Goal: Task Accomplishment & Management: Use online tool/utility

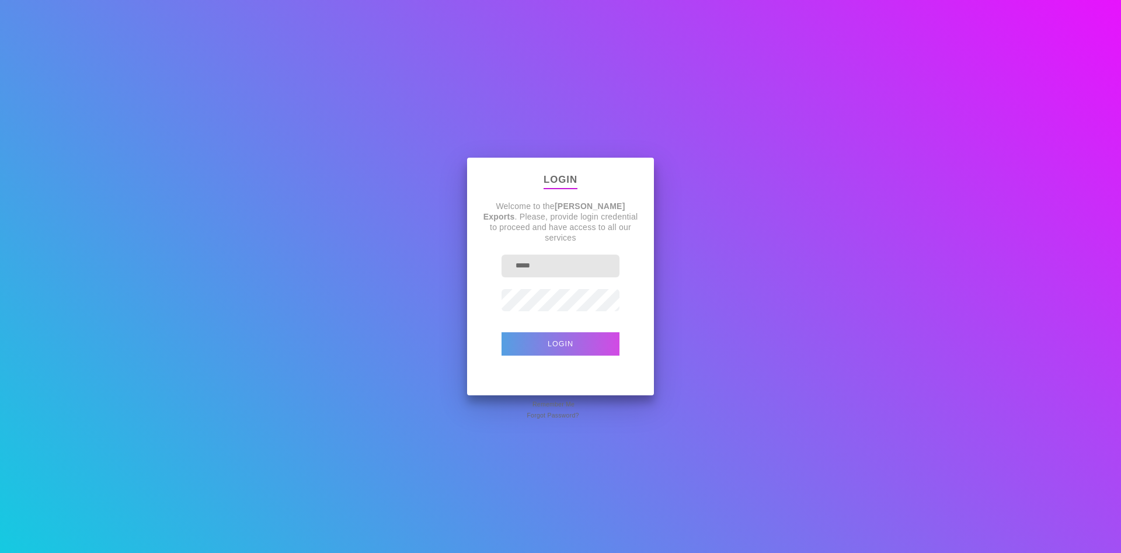
click at [551, 335] on button "Login" at bounding box center [561, 343] width 118 height 23
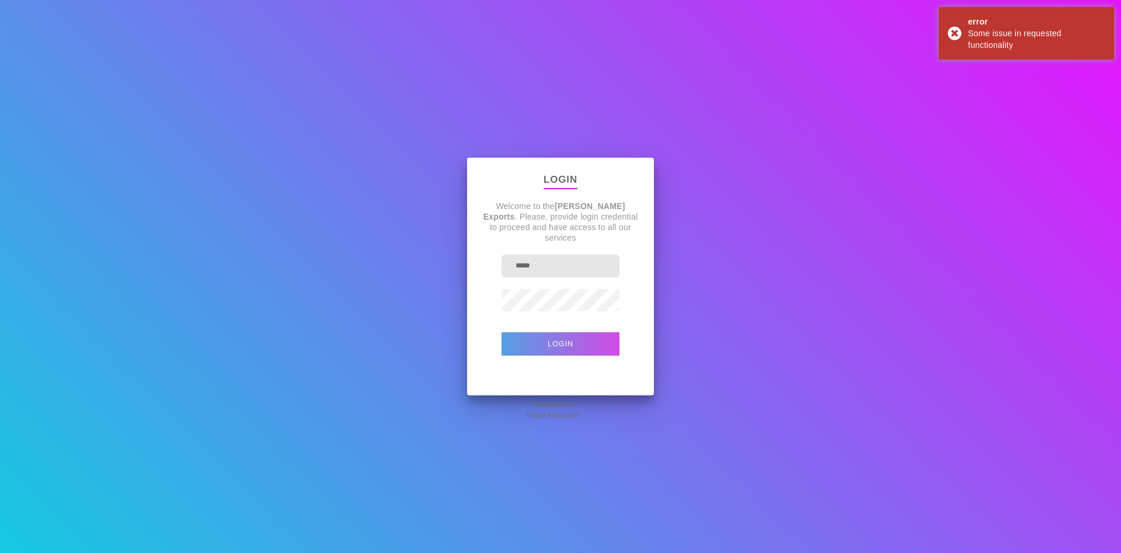
click at [540, 338] on button "Login" at bounding box center [561, 343] width 118 height 23
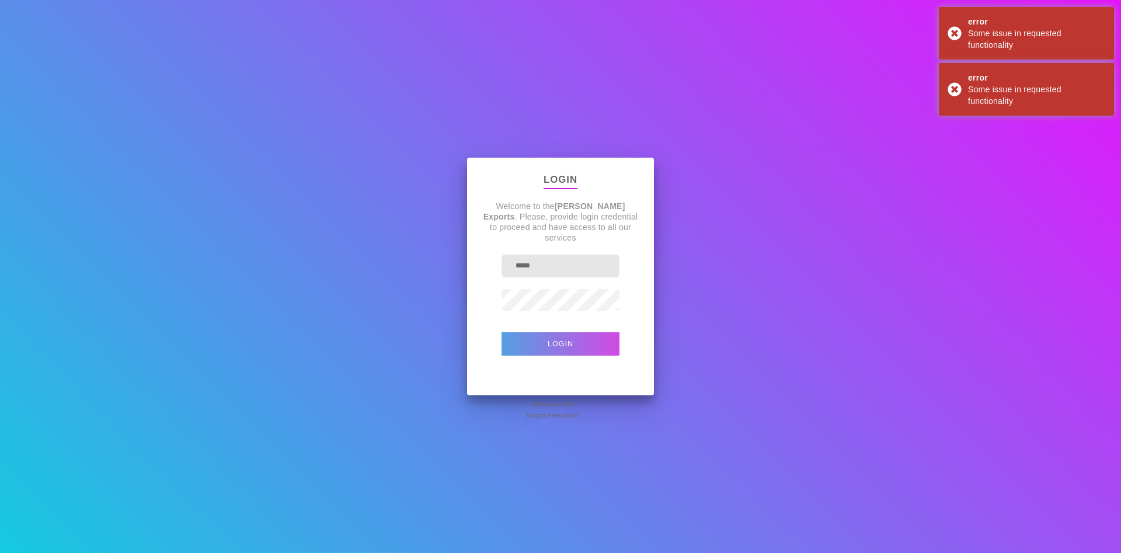
click at [540, 338] on button "Login" at bounding box center [561, 343] width 118 height 23
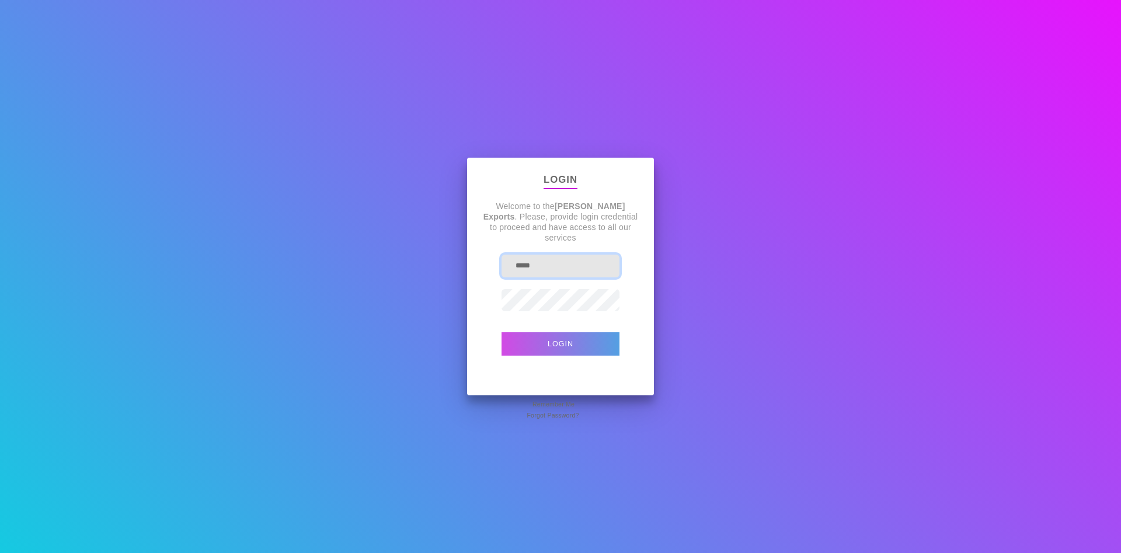
click at [571, 270] on input "*****" at bounding box center [561, 266] width 118 height 23
type input "**********"
click at [558, 341] on button "Login" at bounding box center [561, 343] width 118 height 23
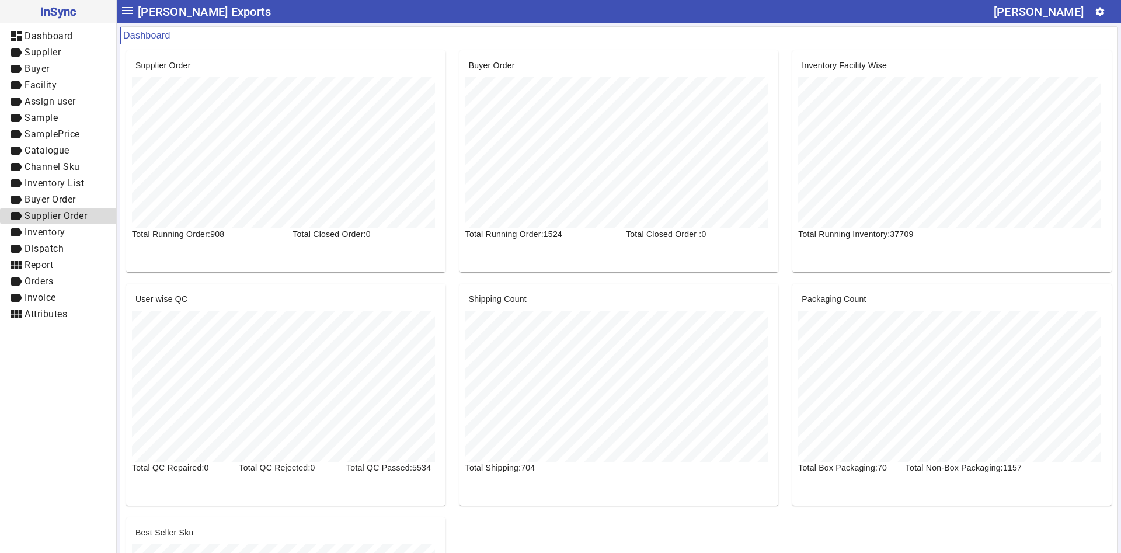
click at [66, 212] on span "Supplier Order" at bounding box center [56, 215] width 62 height 11
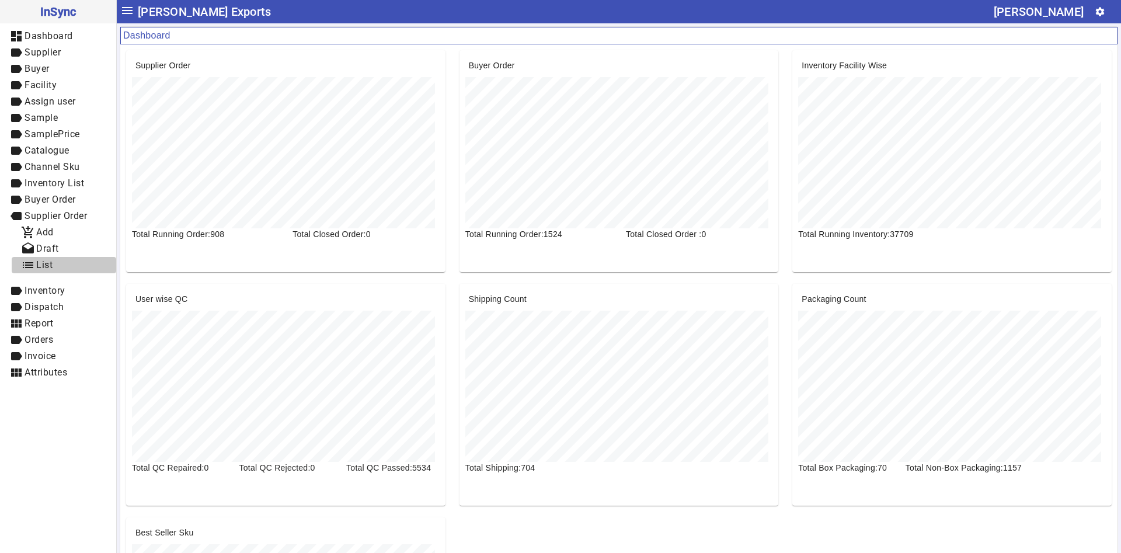
click at [63, 265] on span "list List" at bounding box center [64, 265] width 86 height 15
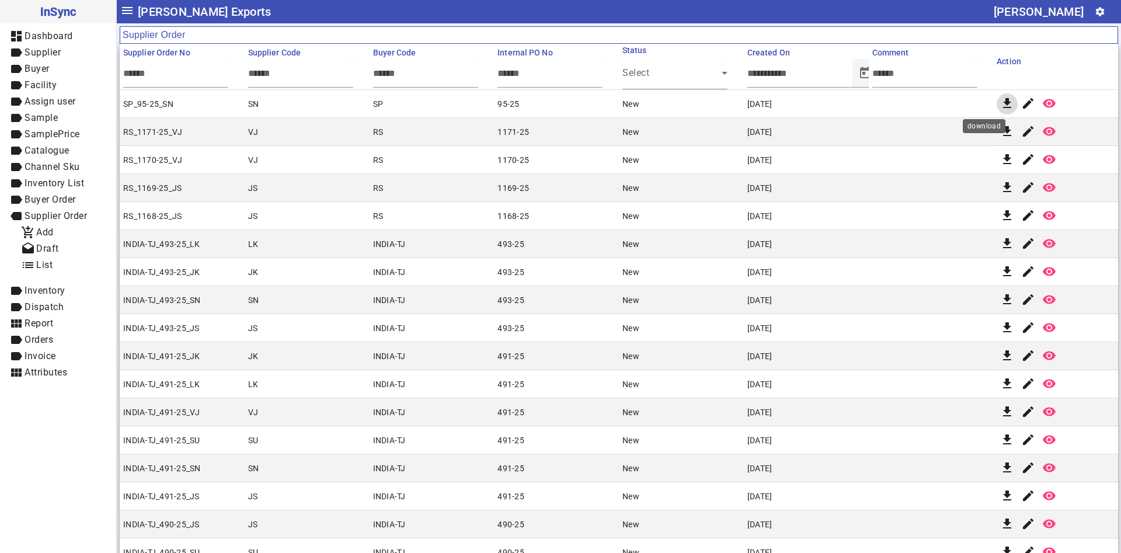
click at [1000, 103] on mat-icon "download" at bounding box center [1007, 103] width 14 height 14
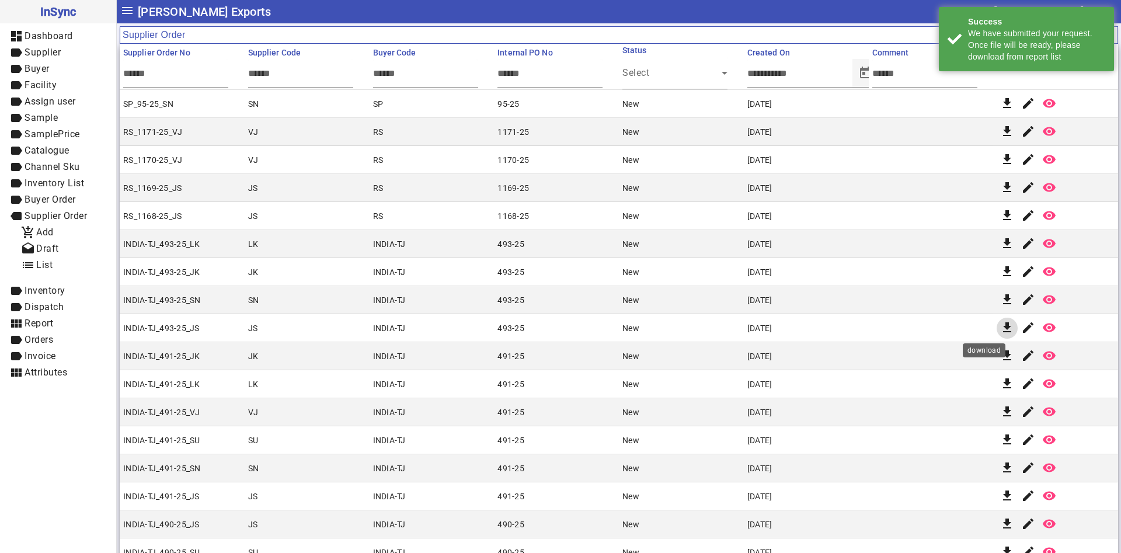
click at [1000, 331] on mat-icon "download" at bounding box center [1007, 328] width 14 height 14
click at [1033, 43] on div "We have submitted your request. Once file will be ready, please download from r…" at bounding box center [1036, 44] width 137 height 35
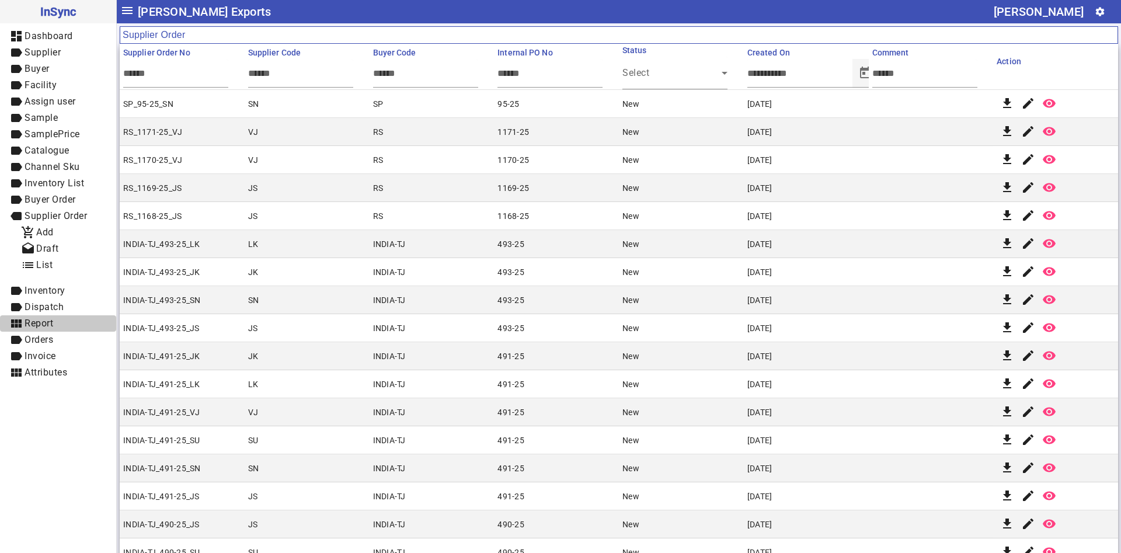
click at [39, 318] on span "Report" at bounding box center [39, 323] width 29 height 11
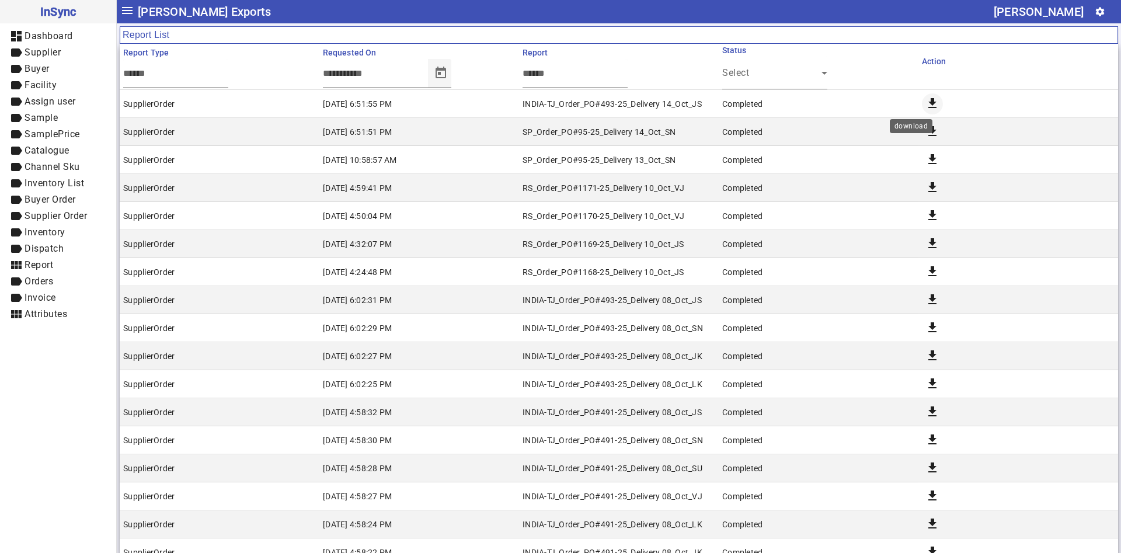
click at [926, 100] on mat-icon "download" at bounding box center [933, 103] width 14 height 14
click at [60, 231] on span "Inventory" at bounding box center [45, 232] width 41 height 11
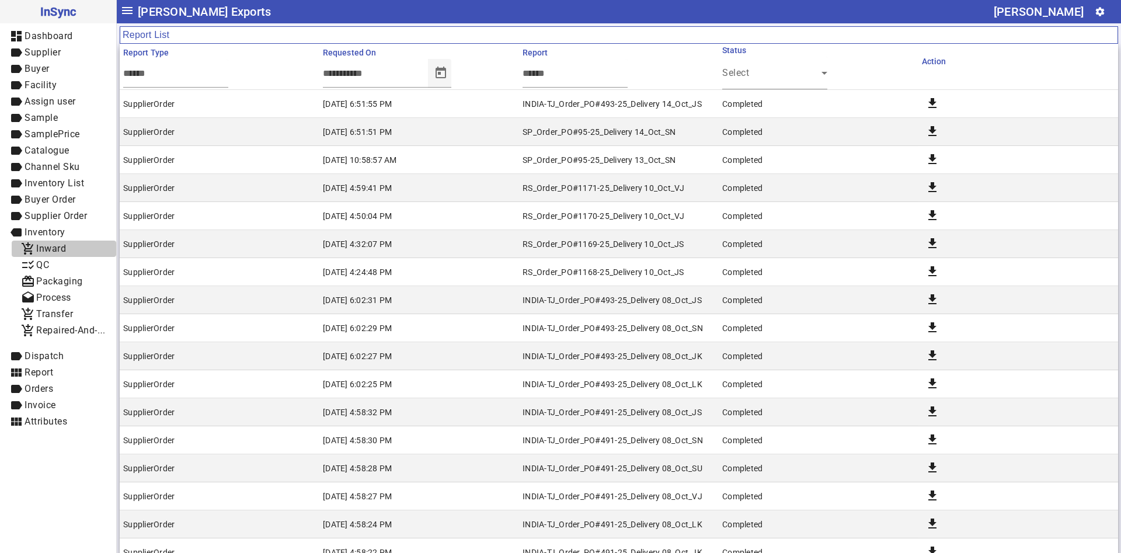
click at [58, 245] on span "Inward" at bounding box center [51, 248] width 30 height 11
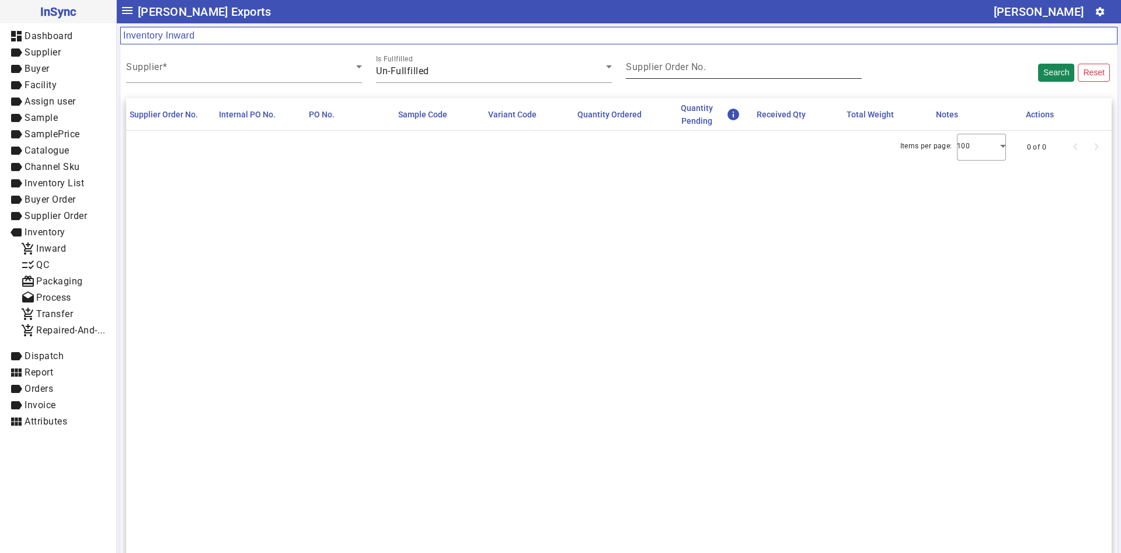
click at [657, 73] on input "Supplier Order No." at bounding box center [744, 69] width 236 height 10
drag, startPoint x: 280, startPoint y: 60, endPoint x: 217, endPoint y: 110, distance: 81.1
click at [224, 95] on mat-card "Inventory Inward Supplier Is Fullfilled Un-Fullfilled Supplier Order No. Search…" at bounding box center [619, 343] width 999 height 634
drag, startPoint x: 213, startPoint y: 141, endPoint x: 311, endPoint y: 109, distance: 102.5
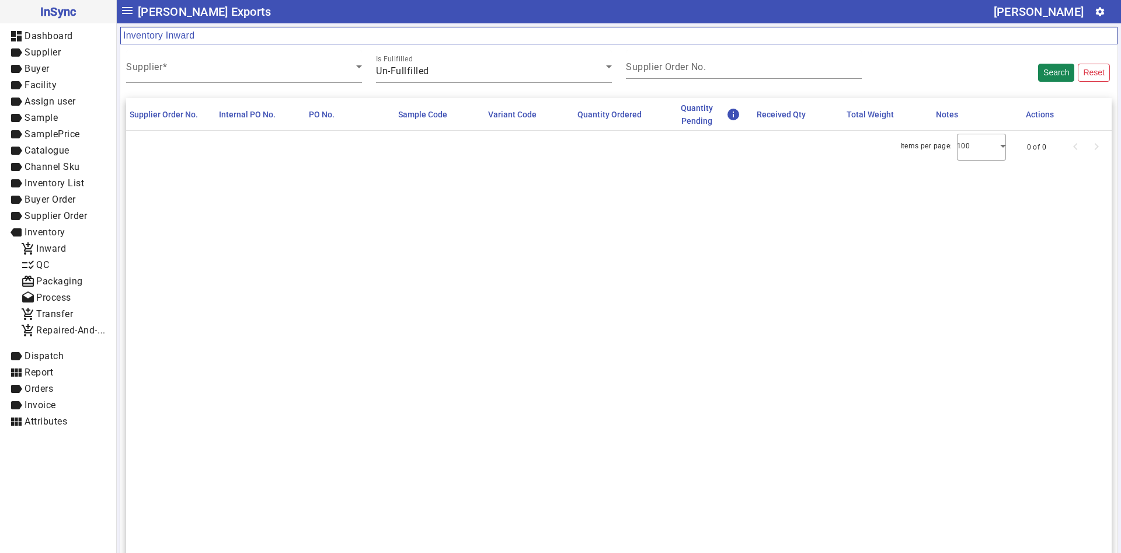
click at [311, 109] on div "Supplier Order No. Internal PO No. PO No. Sample Code Variant Code Quantity Ord…" at bounding box center [619, 374] width 986 height 553
click at [352, 53] on div "Supplier" at bounding box center [244, 66] width 236 height 33
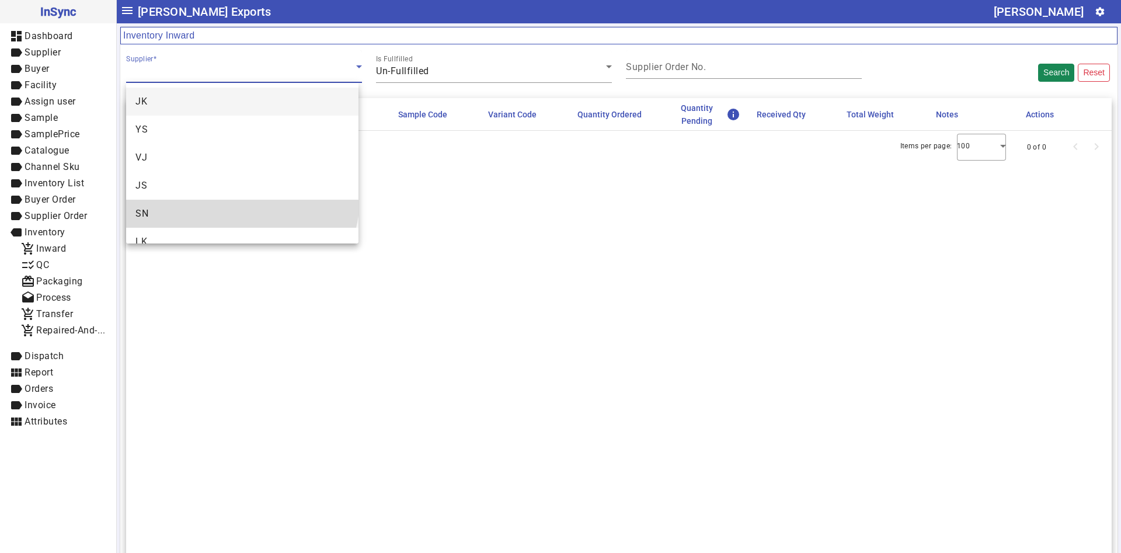
click at [241, 200] on mat-option "SN" at bounding box center [242, 214] width 232 height 28
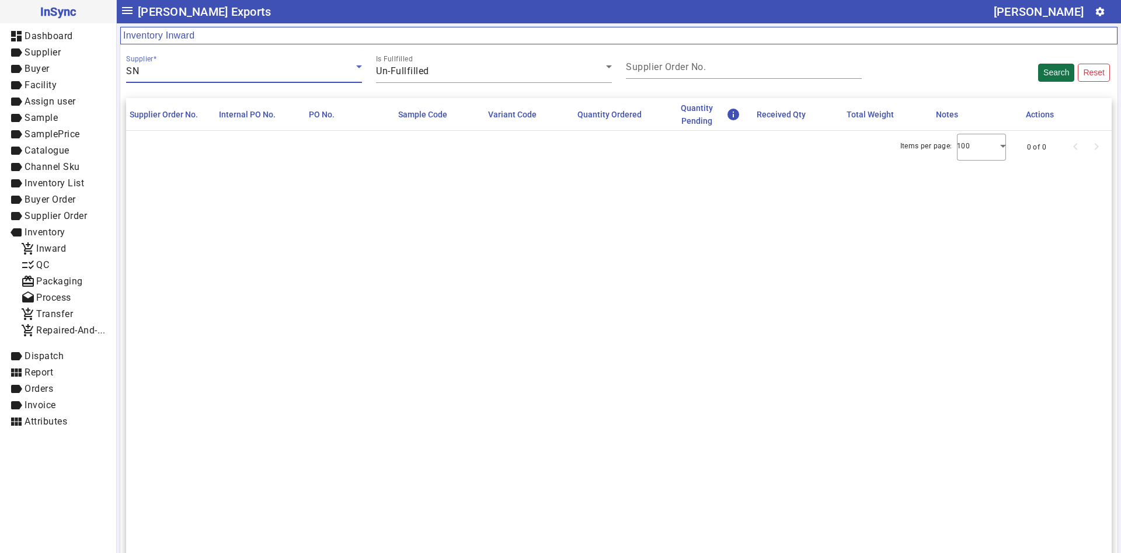
click at [1038, 72] on button "Search" at bounding box center [1056, 73] width 36 height 18
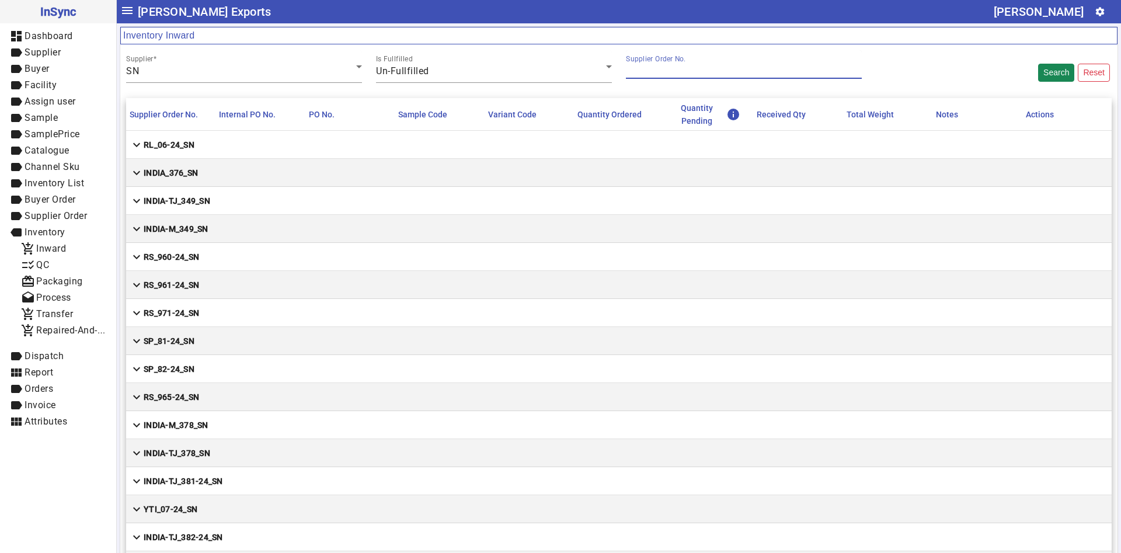
click at [677, 72] on input "Supplier Order No." at bounding box center [744, 69] width 236 height 10
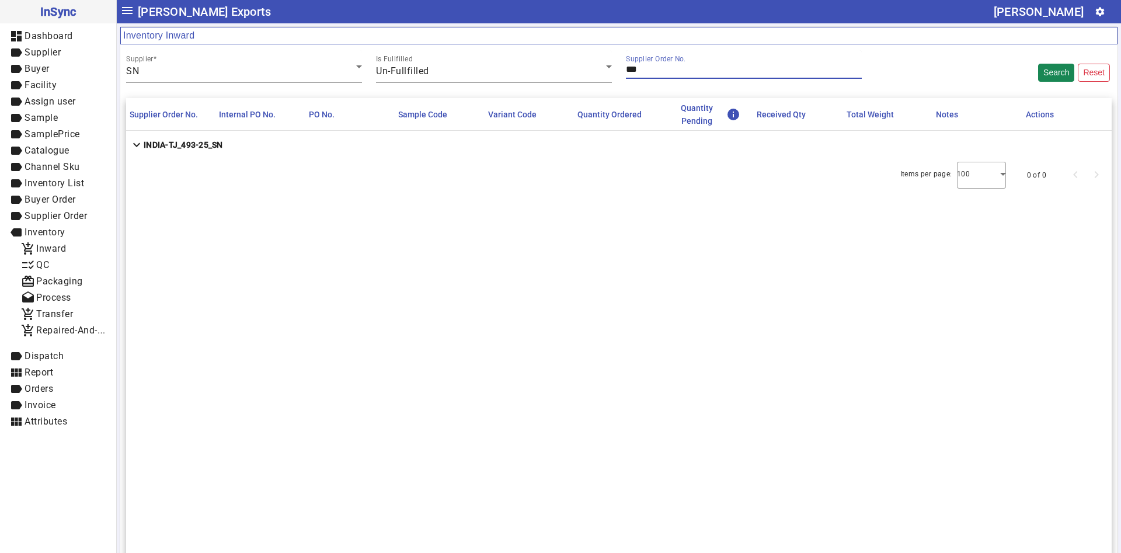
type input "***"
click at [157, 141] on strong "INDIA-TJ_493-25_SN" at bounding box center [183, 145] width 79 height 12
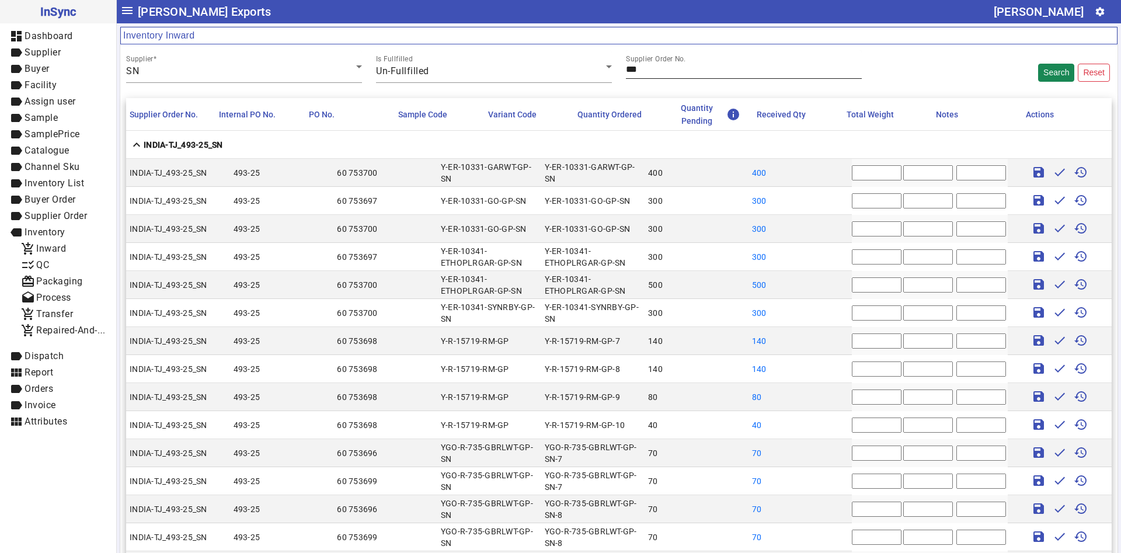
click at [656, 69] on input "***" at bounding box center [744, 69] width 236 height 10
click at [665, 385] on mat-cell "80" at bounding box center [697, 397] width 104 height 28
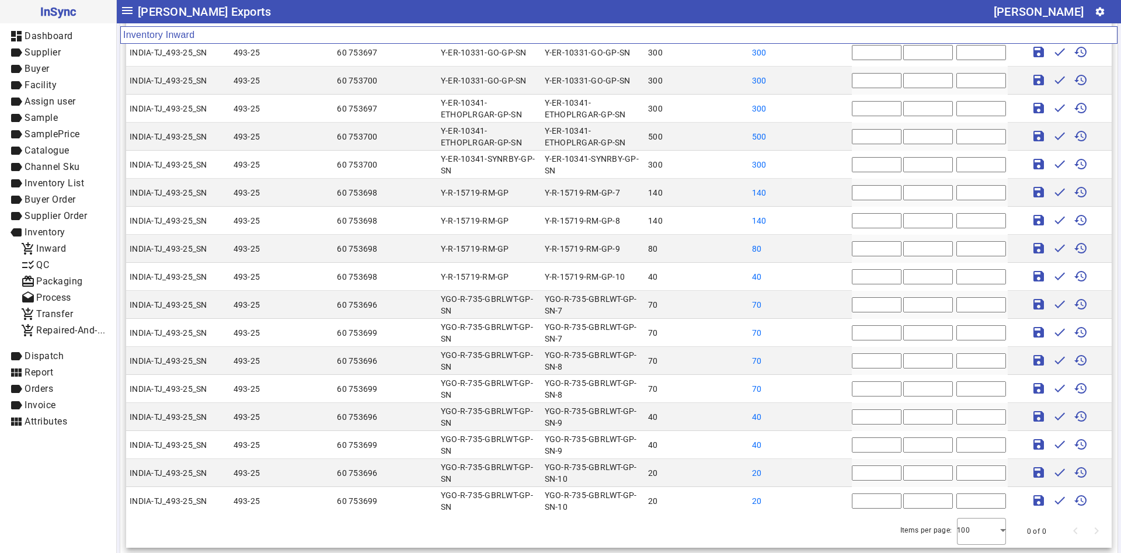
scroll to position [110, 0]
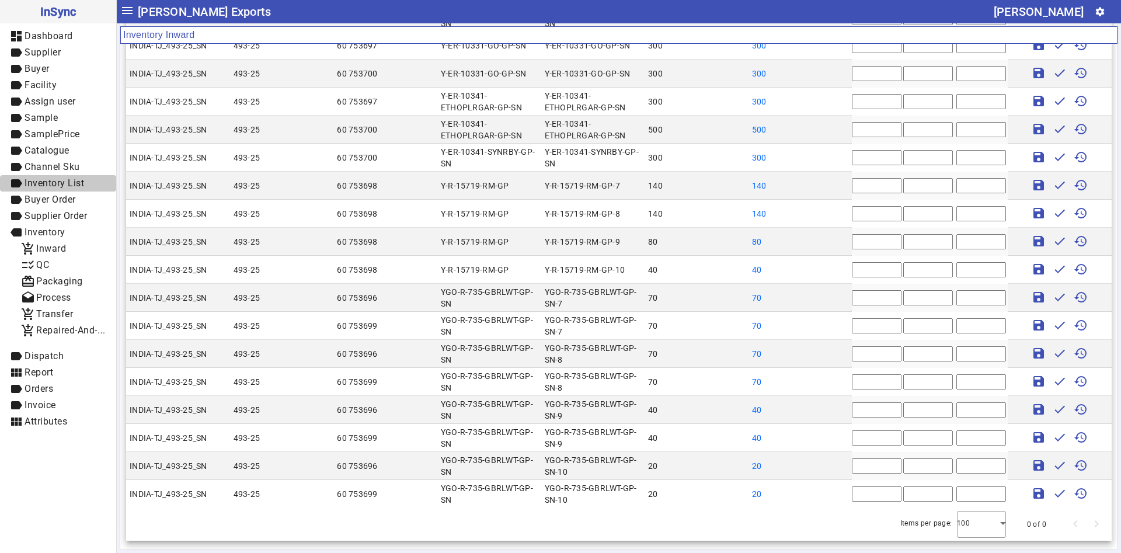
click at [27, 180] on span "Inventory List" at bounding box center [55, 183] width 60 height 11
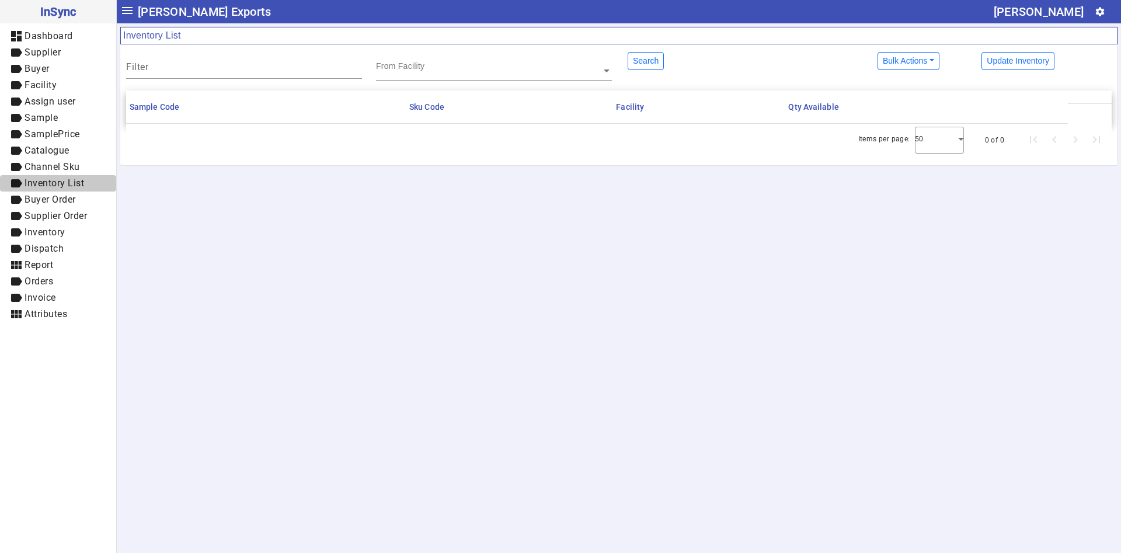
click at [27, 180] on span "Inventory List" at bounding box center [55, 183] width 60 height 11
click at [647, 58] on button "Search" at bounding box center [646, 61] width 36 height 18
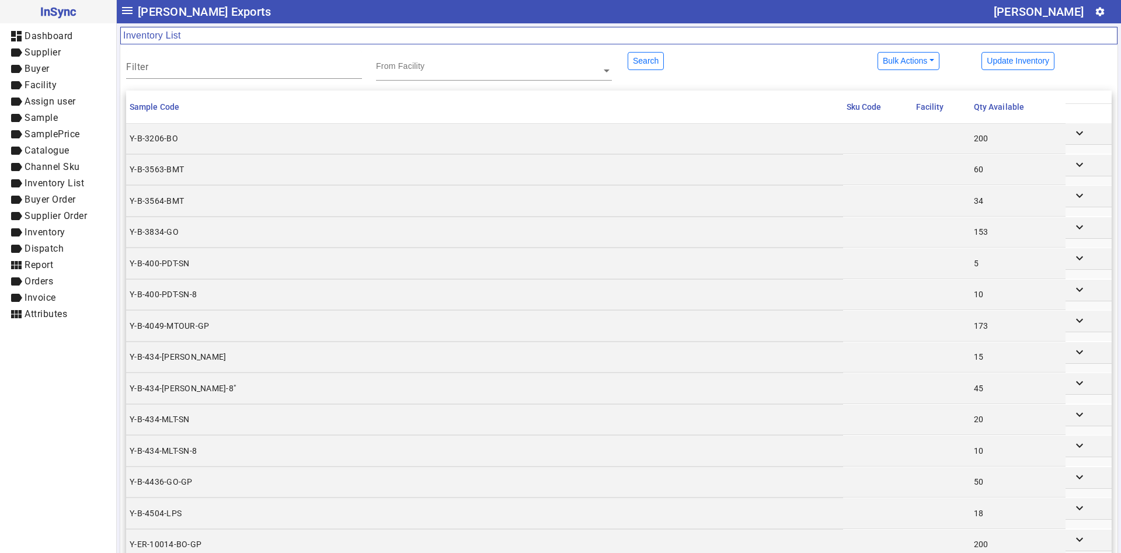
click at [1011, 133] on td "200" at bounding box center [1018, 138] width 95 height 30
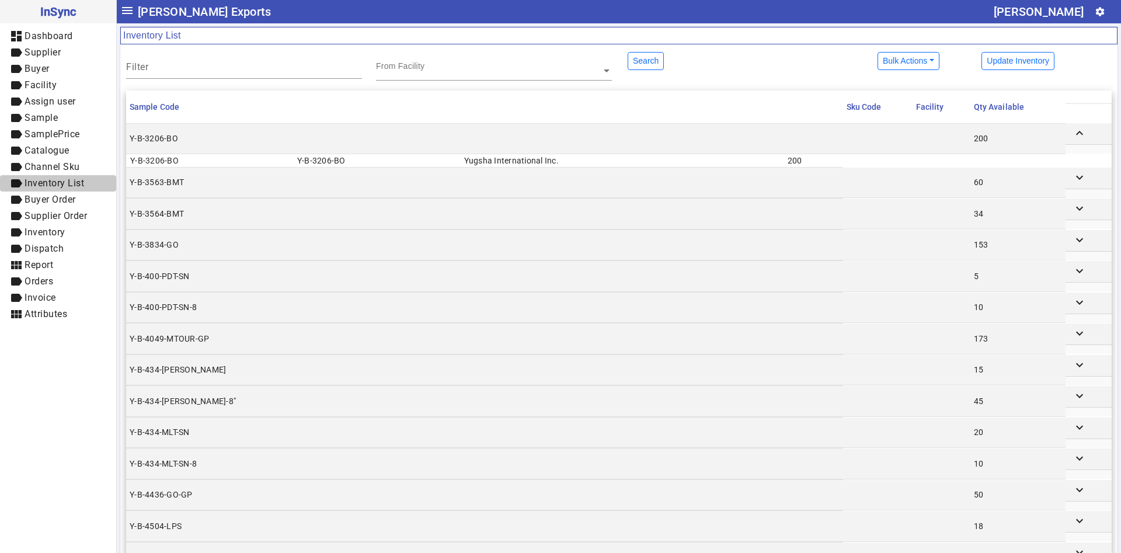
click at [94, 182] on span "label Inventory List" at bounding box center [58, 183] width 98 height 15
click at [67, 231] on span "label Inventory" at bounding box center [58, 232] width 98 height 15
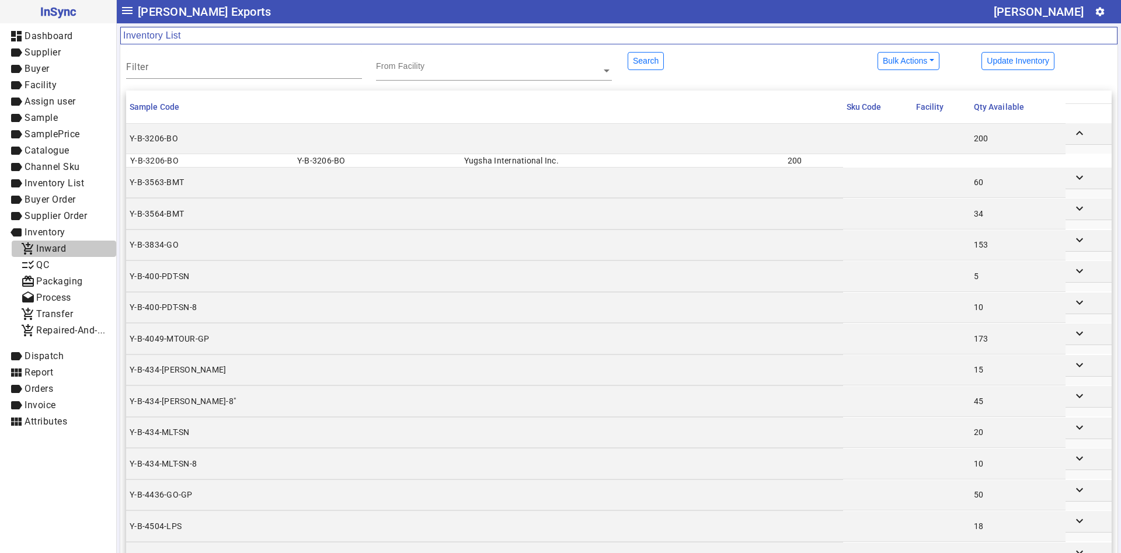
click at [69, 251] on span "add_shopping_cart Inward" at bounding box center [64, 249] width 86 height 15
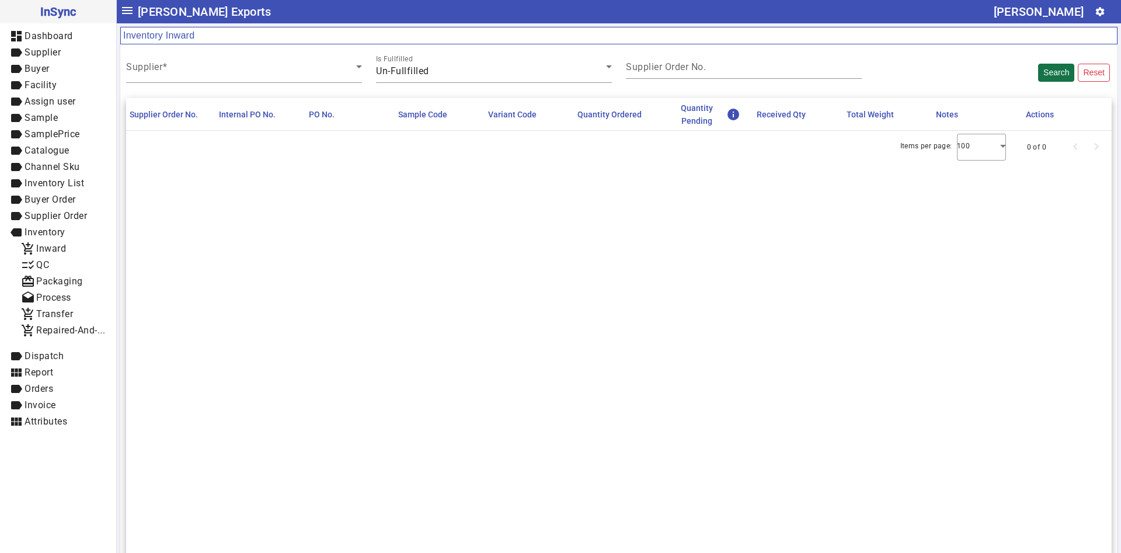
click at [1038, 79] on button "Search" at bounding box center [1056, 73] width 36 height 18
click at [331, 74] on span at bounding box center [241, 71] width 230 height 14
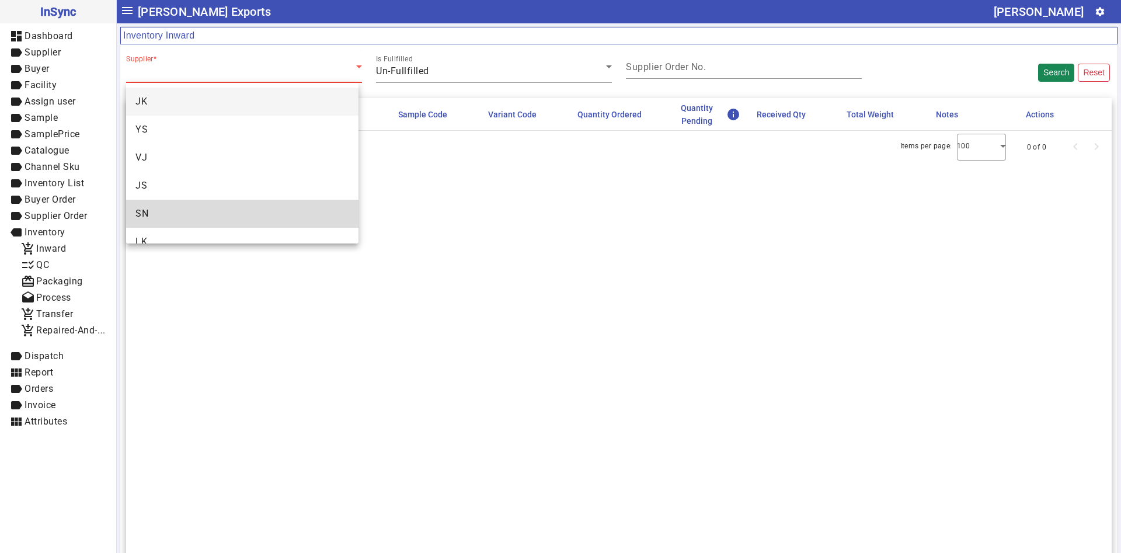
click at [301, 206] on mat-option "SN" at bounding box center [242, 214] width 232 height 28
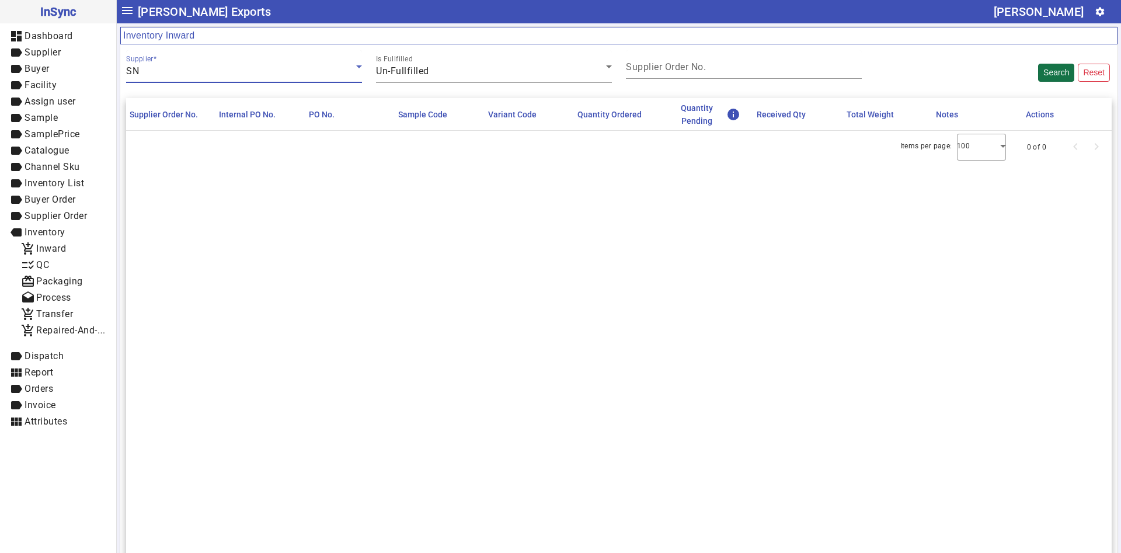
click at [1051, 64] on button "Search" at bounding box center [1056, 73] width 36 height 18
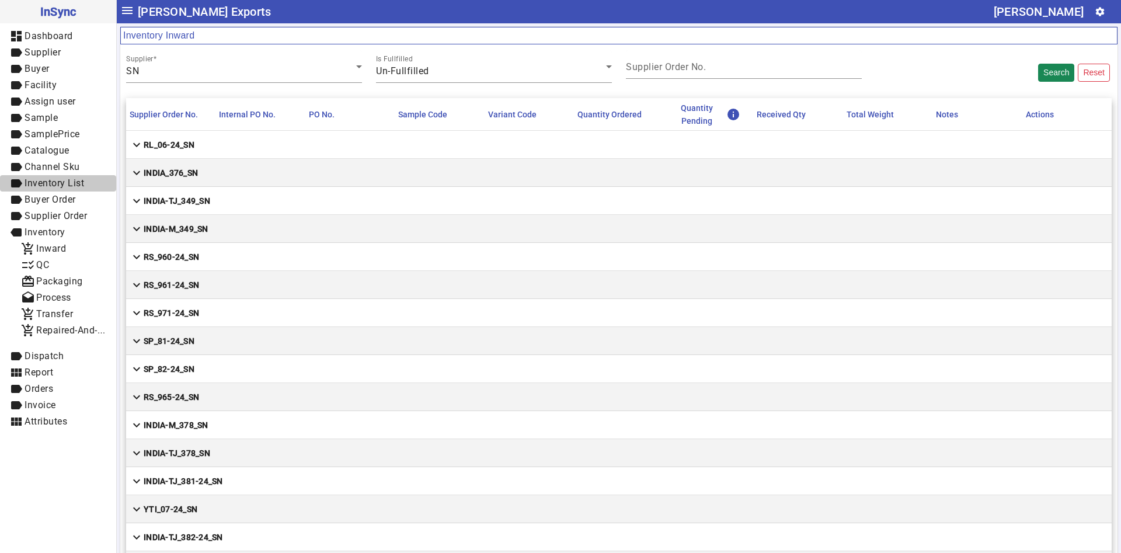
click at [75, 182] on span "Inventory List" at bounding box center [55, 183] width 60 height 11
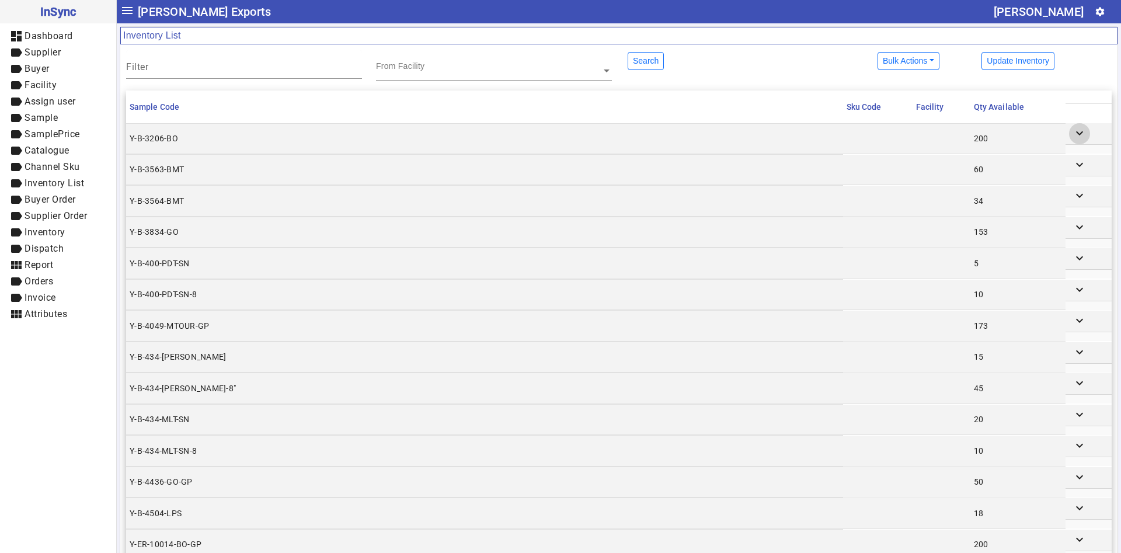
click at [1066, 140] on span "expand row" at bounding box center [1080, 134] width 28 height 28
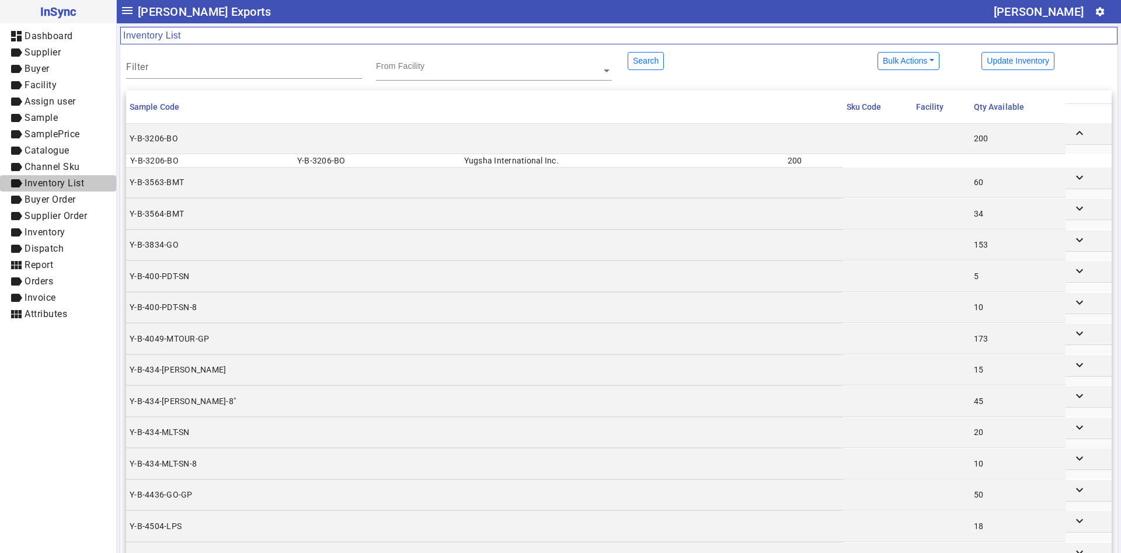
click at [77, 182] on span "Inventory List" at bounding box center [55, 183] width 60 height 11
click at [71, 229] on span "label Inventory" at bounding box center [58, 232] width 98 height 15
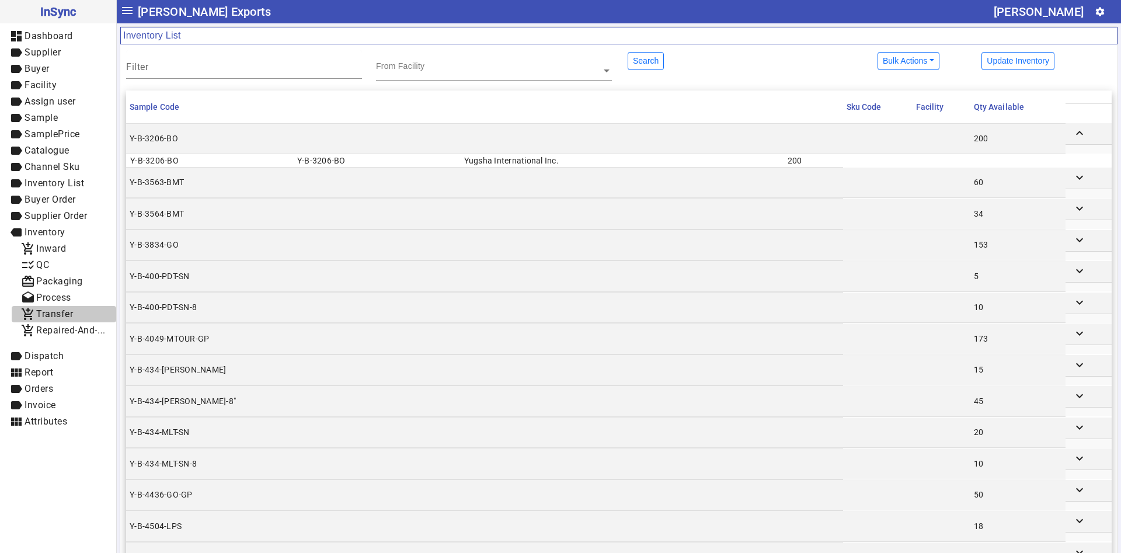
click at [69, 317] on span "Transfer" at bounding box center [54, 313] width 37 height 11
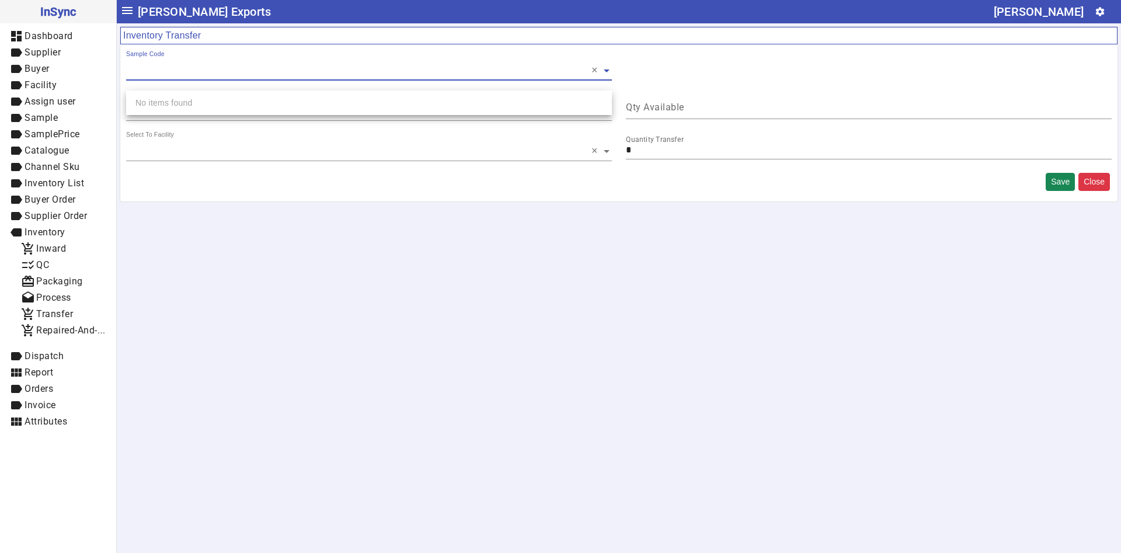
click at [365, 72] on input "text" at bounding box center [369, 71] width 486 height 12
click at [692, 165] on div "Quantity Transfer *" at bounding box center [869, 151] width 500 height 40
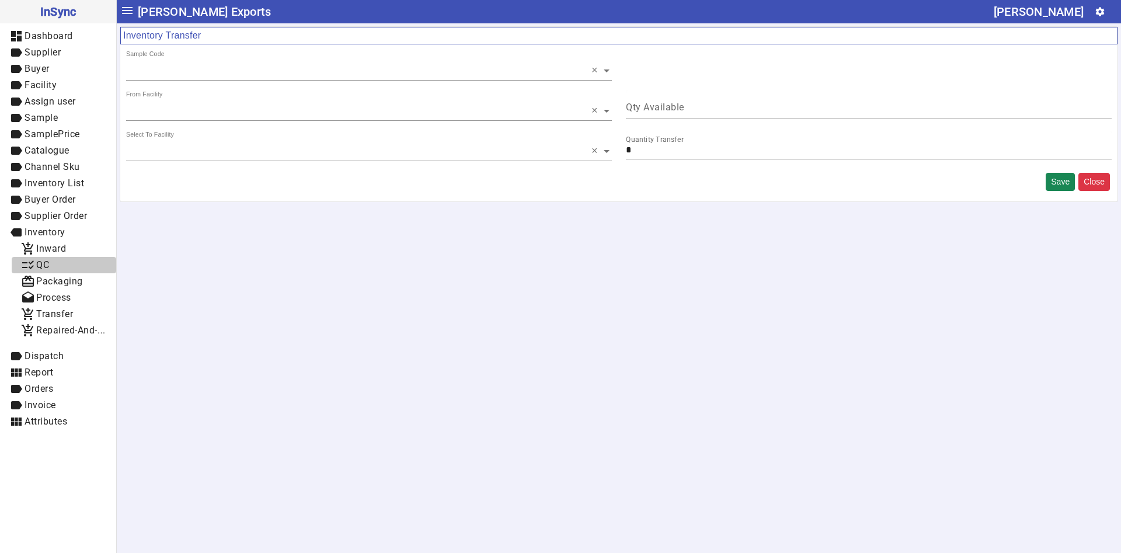
click at [51, 262] on span "checklist_rtl QC" at bounding box center [64, 265] width 86 height 15
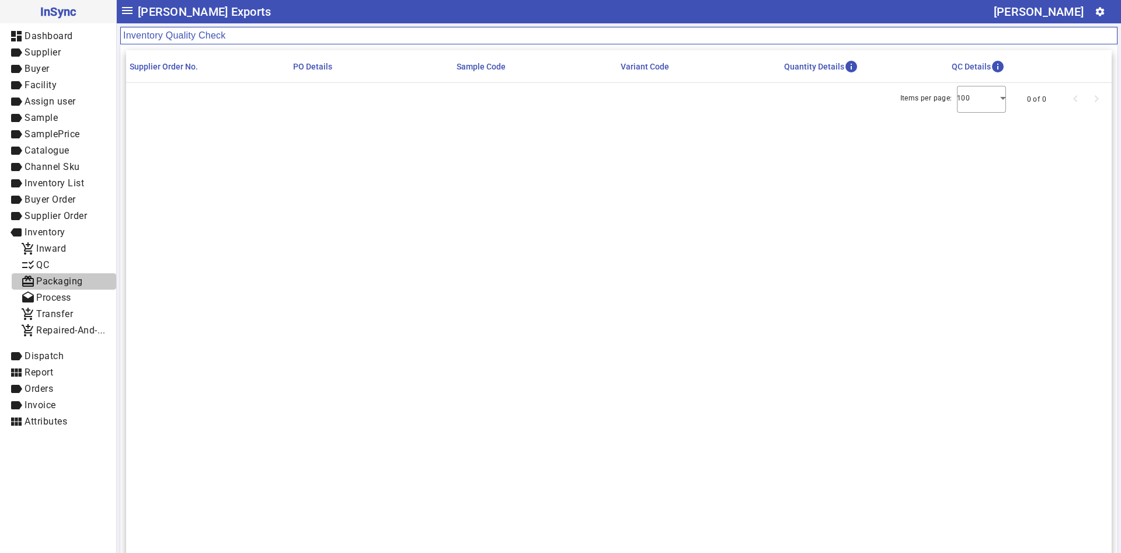
click at [74, 277] on span "Packaging" at bounding box center [59, 281] width 47 height 11
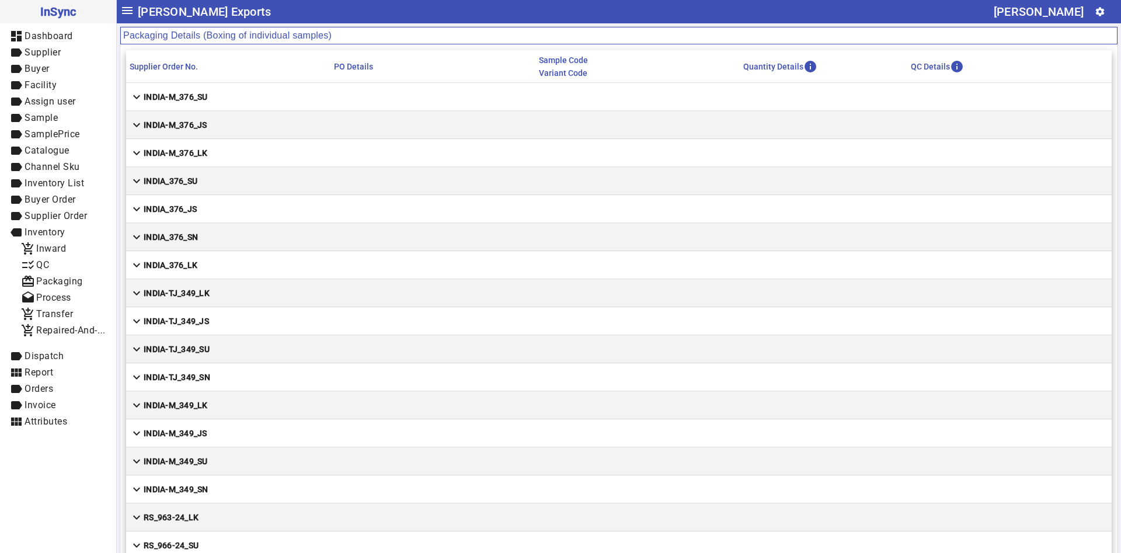
click at [137, 96] on mat-icon "expand_more" at bounding box center [137, 97] width 14 height 14
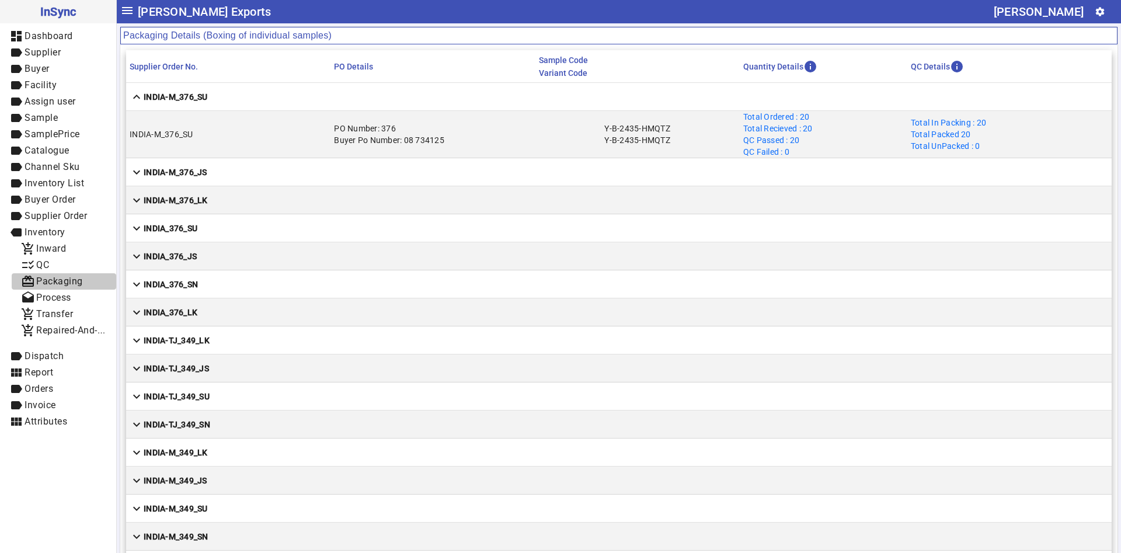
click at [47, 277] on span "Packaging" at bounding box center [59, 281] width 47 height 11
click at [134, 169] on mat-icon "expand_more" at bounding box center [137, 172] width 14 height 14
